Goal: Download file/media

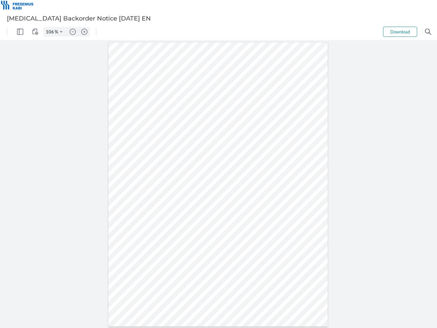
click at [20, 32] on img "Panel" at bounding box center [20, 32] width 6 height 6
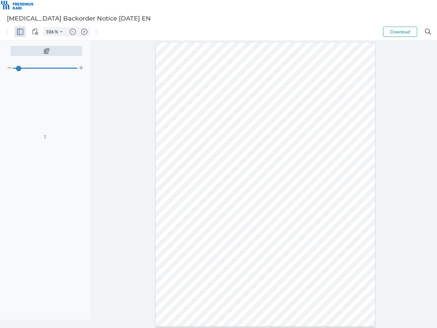
click at [35, 32] on img "View Controls" at bounding box center [35, 32] width 6 height 6
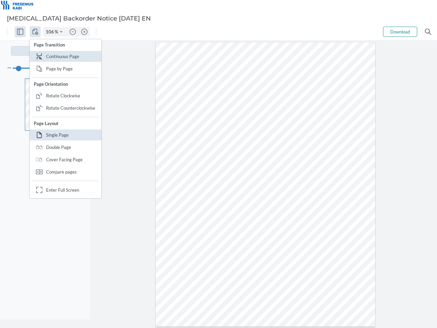
click at [51, 32] on input "106" at bounding box center [49, 32] width 11 height 6
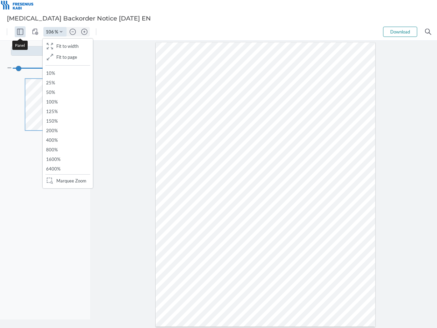
click at [61, 32] on img "Zoom Controls" at bounding box center [61, 31] width 3 height 3
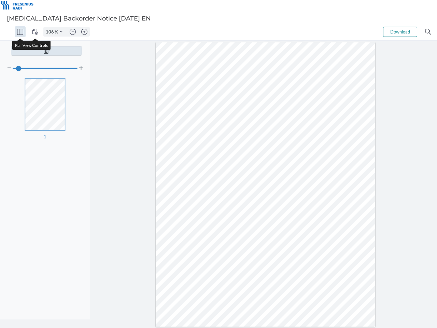
click at [73, 32] on img "Zoom out" at bounding box center [73, 32] width 6 height 6
click at [84, 32] on img "Zoom in" at bounding box center [84, 32] width 6 height 6
type input "106"
click at [400, 32] on button "Download" at bounding box center [400, 32] width 34 height 10
click at [428, 32] on img "Search" at bounding box center [428, 32] width 6 height 6
